Goal: Find contact information: Find contact information

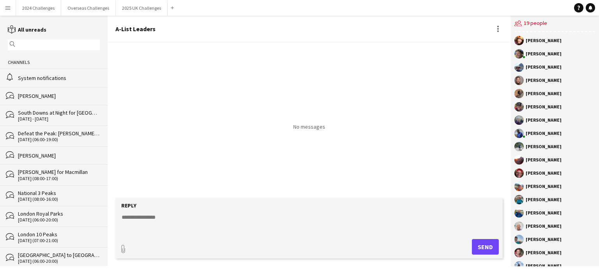
scroll to position [25, 0]
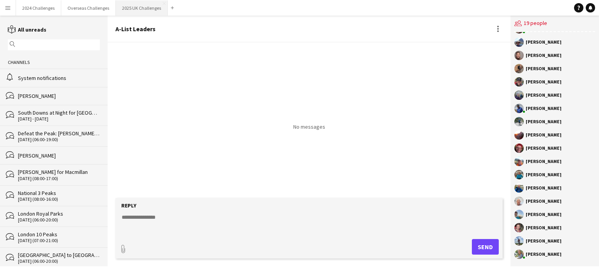
click at [134, 7] on button "2025 UK Challenges Close" at bounding box center [142, 7] width 52 height 15
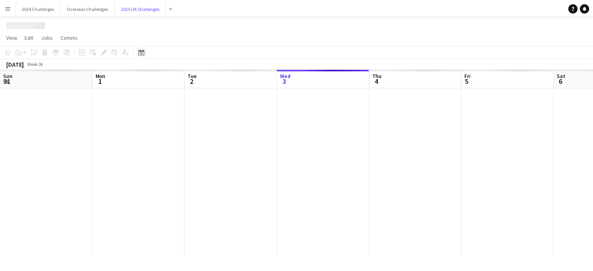
scroll to position [0, 186]
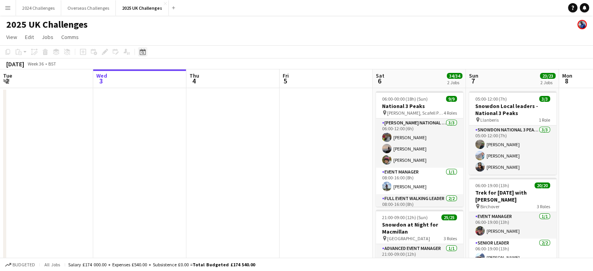
click at [142, 51] on icon at bounding box center [143, 52] width 6 height 6
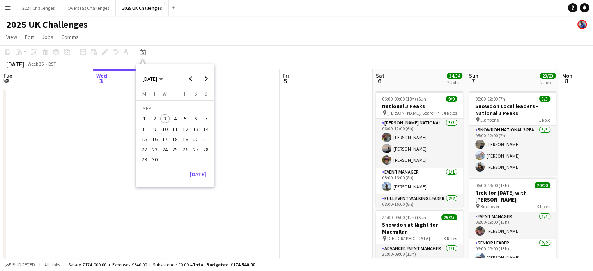
click at [202, 116] on span "7" at bounding box center [205, 118] width 9 height 9
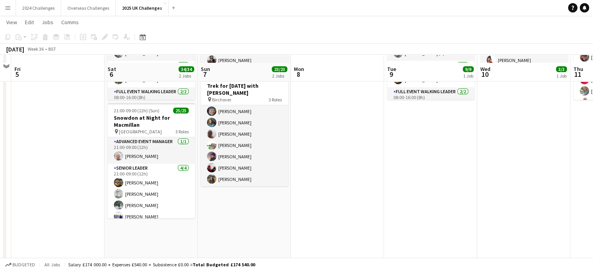
scroll to position [117, 0]
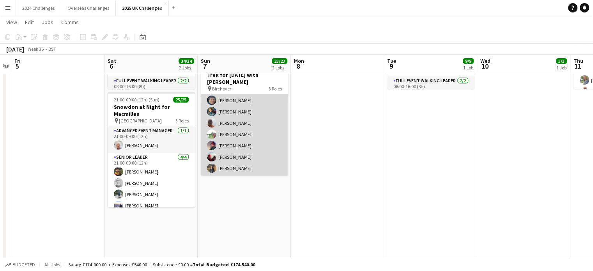
click at [234, 144] on app-card-role "Walking Leader 17/17 06:00-19:00 (13h) [PERSON_NAME] [PERSON_NAME] [PERSON_NAME…" at bounding box center [244, 71] width 87 height 207
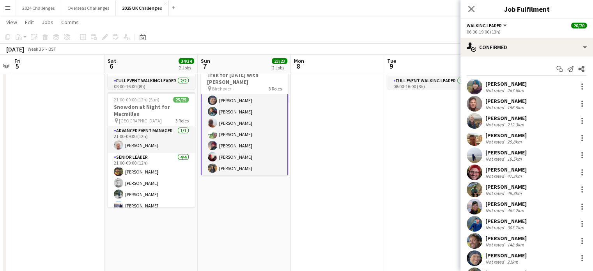
scroll to position [120, 0]
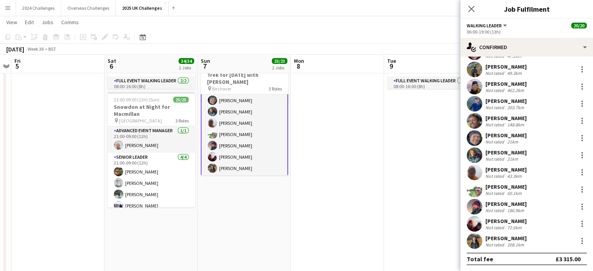
click at [506, 208] on div "186.9km" at bounding box center [516, 210] width 20 height 6
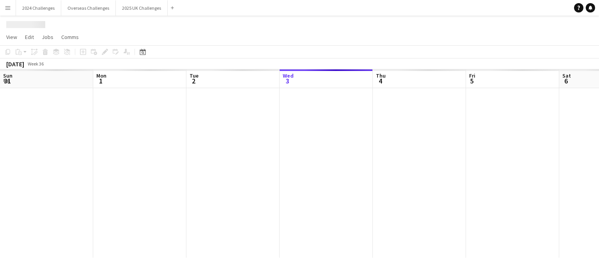
scroll to position [0, 186]
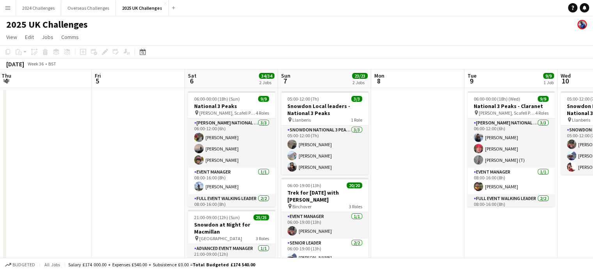
drag, startPoint x: 507, startPoint y: 207, endPoint x: 369, endPoint y: 199, distance: 138.6
click at [369, 199] on app-calendar-viewport "Sun 31 Mon 1 Tue 2 Wed 3 Thu 4 Fri 5 Sat 6 34/34 2 Jobs Sun 7 23/23 2 Jobs Mon …" at bounding box center [296, 222] width 593 height 307
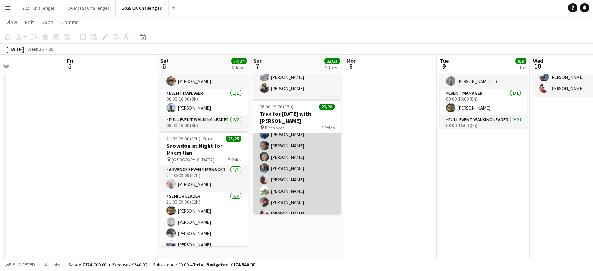
scroll to position [190, 0]
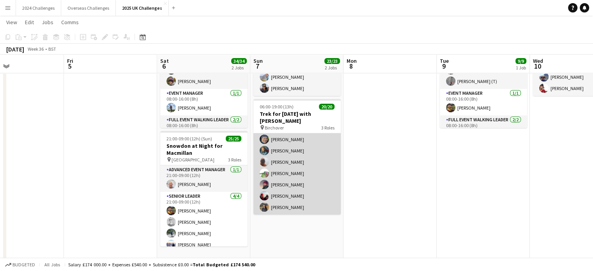
click at [285, 185] on app-card-role "Walking Leader 17/17 06:00-19:00 (13h) [PERSON_NAME] [PERSON_NAME] [PERSON_NAME…" at bounding box center [296, 110] width 87 height 207
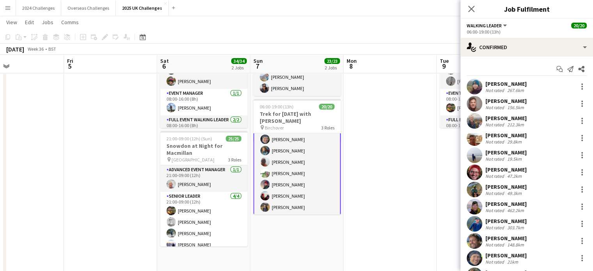
scroll to position [120, 0]
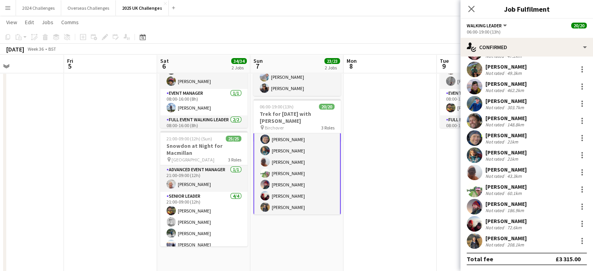
click at [509, 202] on div "[PERSON_NAME]" at bounding box center [506, 203] width 41 height 7
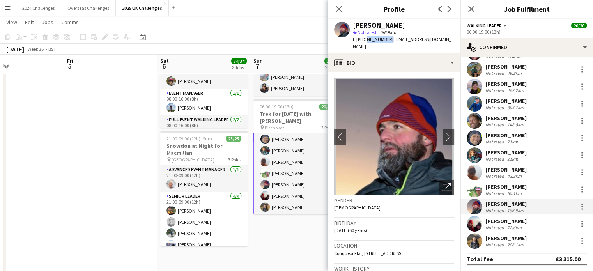
drag, startPoint x: 386, startPoint y: 39, endPoint x: 364, endPoint y: 37, distance: 22.7
click at [364, 37] on span "t. [PHONE_NUMBER]" at bounding box center [373, 39] width 41 height 6
copy span "7760218804"
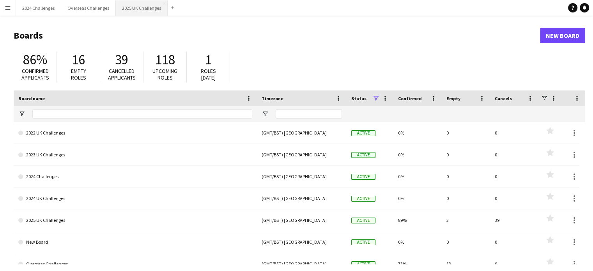
click at [144, 11] on button "2025 UK Challenges Close" at bounding box center [142, 7] width 52 height 15
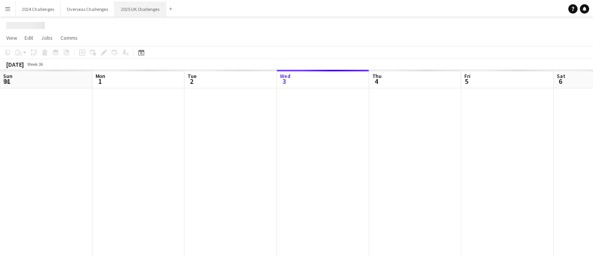
scroll to position [0, 186]
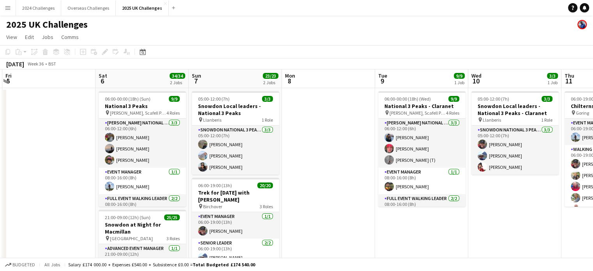
drag, startPoint x: 563, startPoint y: 165, endPoint x: 284, endPoint y: 169, distance: 278.9
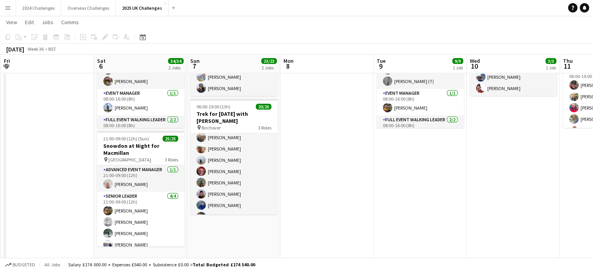
scroll to position [190, 0]
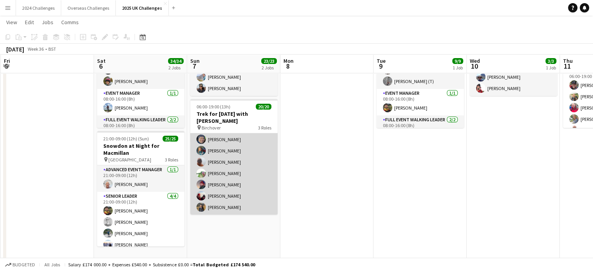
click at [225, 184] on app-card-role "Walking Leader 17/17 06:00-19:00 (13h) [PERSON_NAME] [PERSON_NAME] [PERSON_NAME…" at bounding box center [233, 110] width 87 height 207
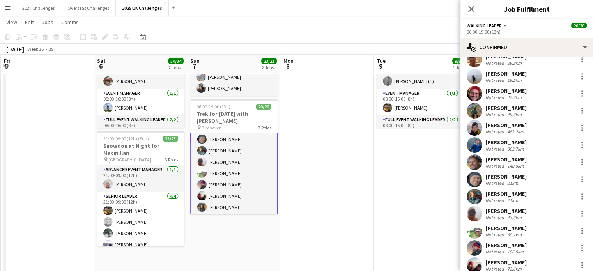
scroll to position [120, 0]
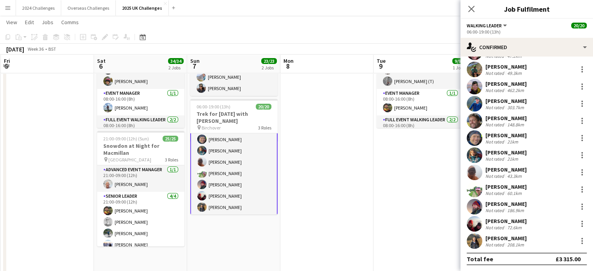
click at [502, 204] on div "[PERSON_NAME]" at bounding box center [506, 203] width 41 height 7
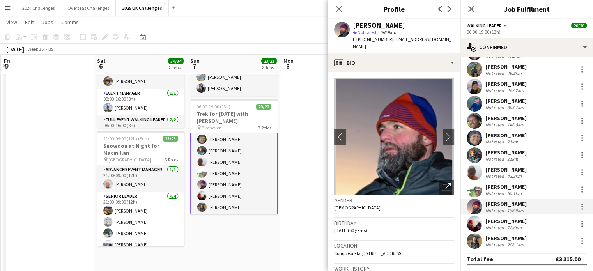
drag, startPoint x: 390, startPoint y: 46, endPoint x: 390, endPoint y: 41, distance: 5.5
click at [390, 41] on div "t. [PHONE_NUMBER] | [EMAIL_ADDRESS][DOMAIN_NAME]" at bounding box center [403, 43] width 101 height 14
copy span "[EMAIL_ADDRESS][DOMAIN_NAME]"
click at [261, 9] on app-navbar "Menu Boards Boards Boards All jobs Status Workforce Workforce My Workforce Recr…" at bounding box center [296, 8] width 593 height 16
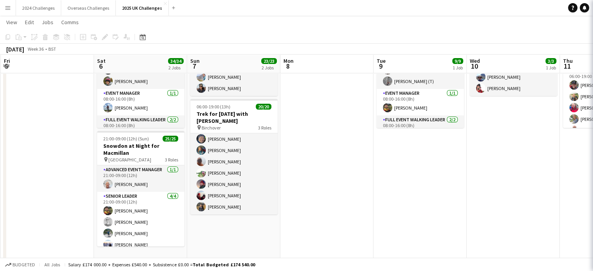
scroll to position [190, 0]
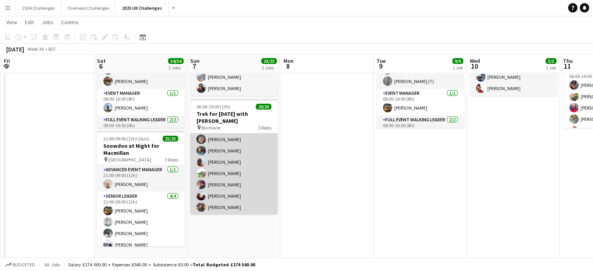
click at [223, 185] on app-card-role "Walking Leader 17/17 06:00-19:00 (13h) [PERSON_NAME] [PERSON_NAME] [PERSON_NAME…" at bounding box center [233, 110] width 87 height 207
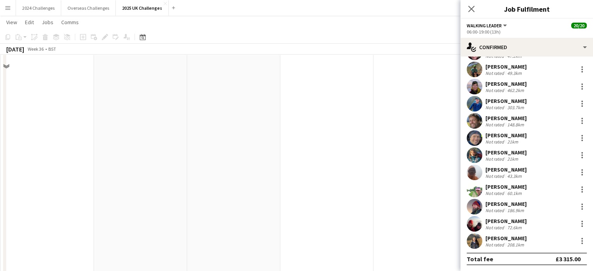
scroll to position [312, 0]
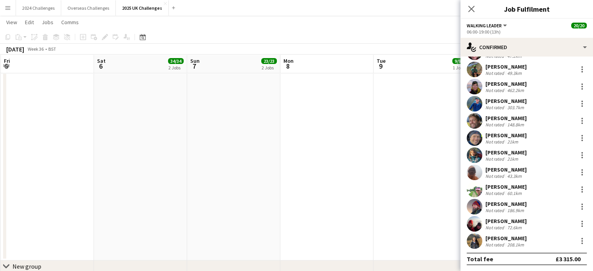
click at [509, 204] on div "[PERSON_NAME]" at bounding box center [506, 203] width 41 height 7
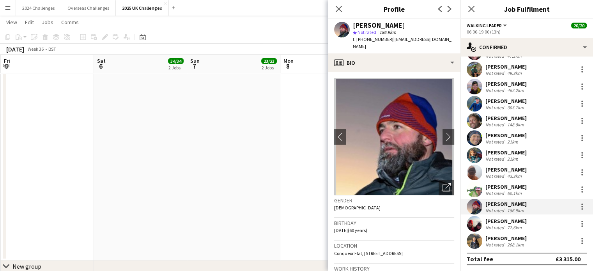
click at [229, 31] on app-toolbar "Copy Paste Paste Ctrl+V Paste with crew Ctrl+Shift+V Paste linked Job [GEOGRAPH…" at bounding box center [296, 36] width 593 height 13
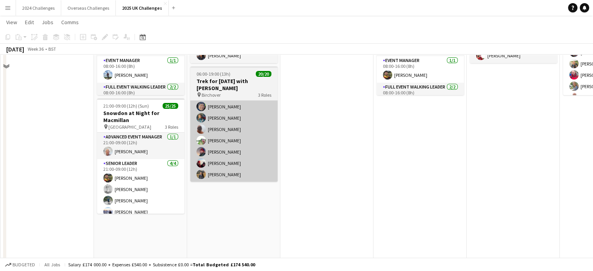
scroll to position [117, 0]
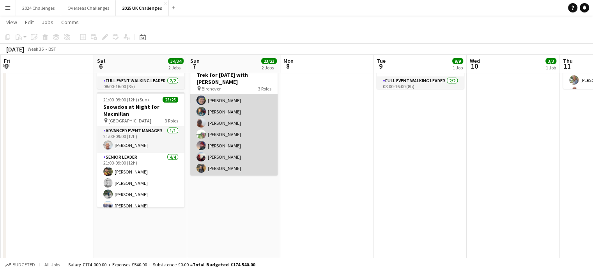
click at [222, 140] on app-card-role "Walking Leader 17/17 06:00-19:00 (13h) [PERSON_NAME] [PERSON_NAME] [PERSON_NAME…" at bounding box center [233, 71] width 87 height 207
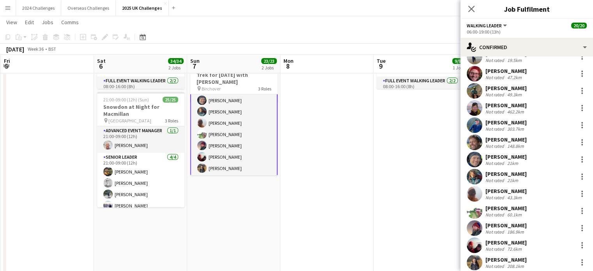
scroll to position [120, 0]
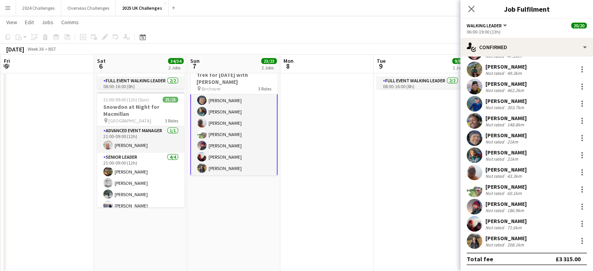
click at [504, 205] on div "[PERSON_NAME]" at bounding box center [506, 203] width 41 height 7
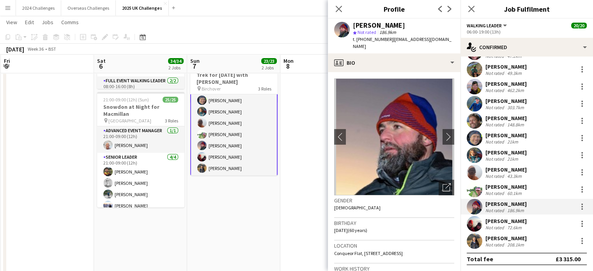
drag, startPoint x: 393, startPoint y: 43, endPoint x: 390, endPoint y: 38, distance: 5.8
click at [390, 38] on div "t. [PHONE_NUMBER] | [EMAIL_ADDRESS][DOMAIN_NAME]" at bounding box center [403, 43] width 101 height 14
copy span "[EMAIL_ADDRESS][DOMAIN_NAME]"
drag, startPoint x: 386, startPoint y: 37, endPoint x: 364, endPoint y: 40, distance: 22.4
click at [364, 40] on span "t. [PHONE_NUMBER]" at bounding box center [373, 39] width 41 height 6
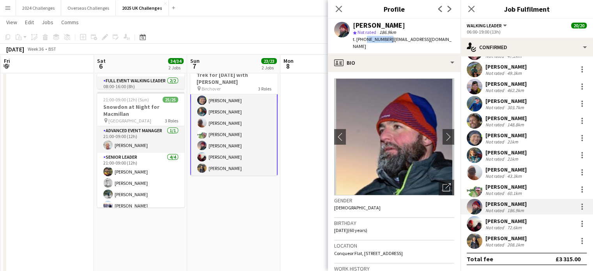
copy span "7760218804"
click at [264, 39] on app-toolbar "Copy Paste Paste Ctrl+V Paste with crew Ctrl+Shift+V Paste linked Job [GEOGRAPH…" at bounding box center [296, 36] width 593 height 13
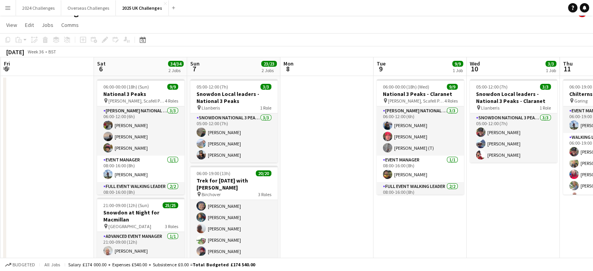
scroll to position [0, 0]
